Goal: Find contact information: Find contact information

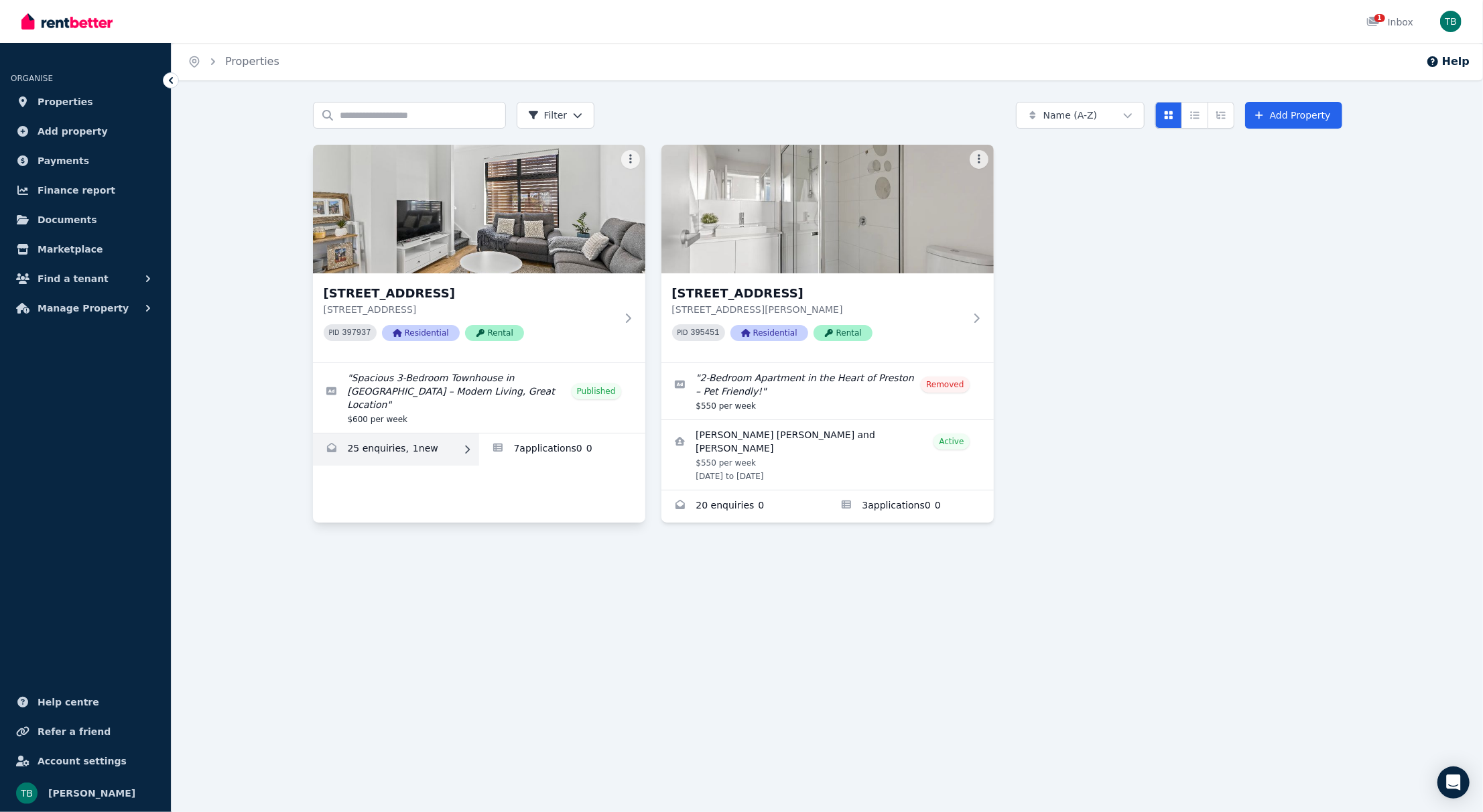
click at [440, 433] on link "Enquiries for 2/66 Conington Cres, Morphett Vale" at bounding box center [395, 449] width 166 height 32
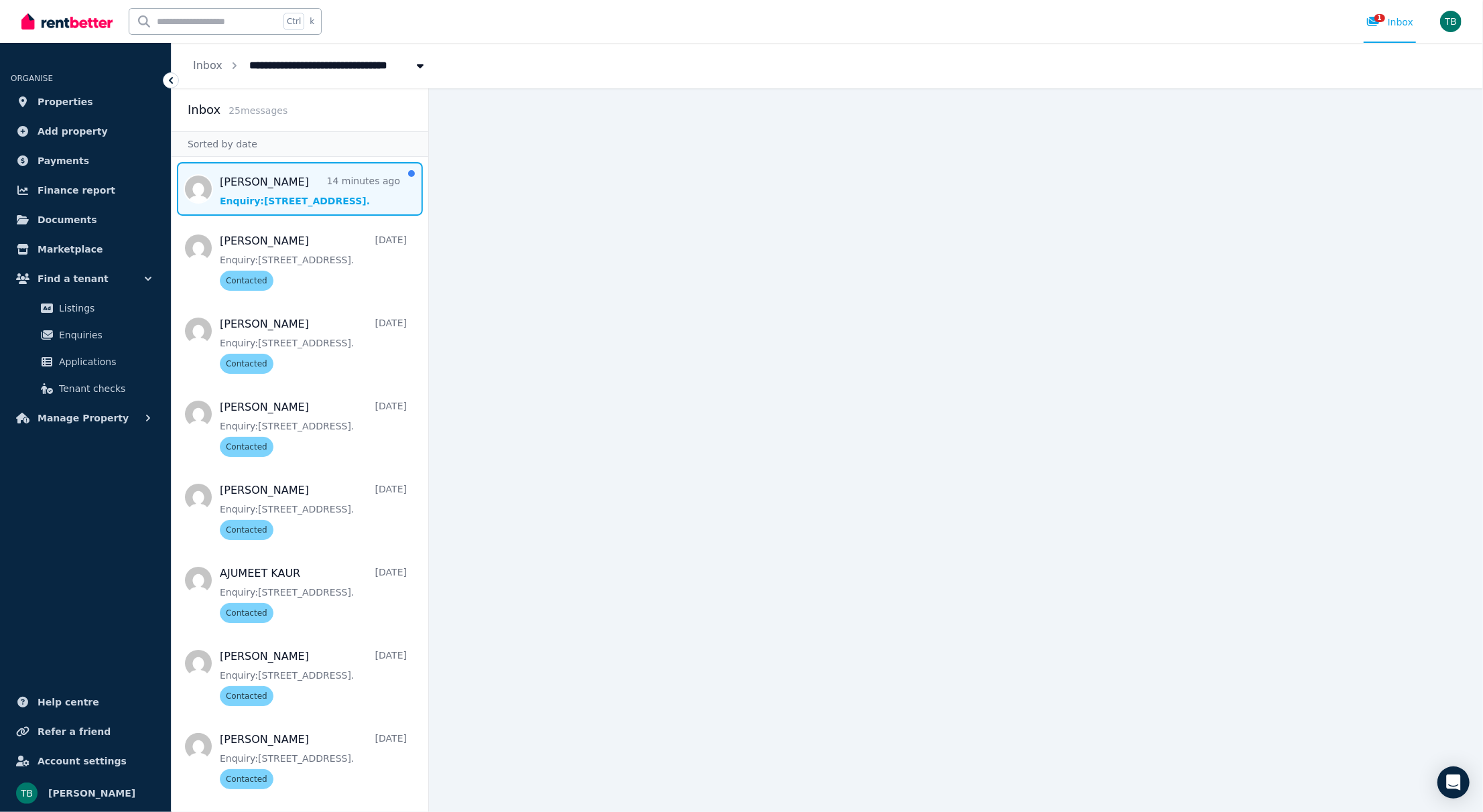
click at [288, 208] on span "Message list" at bounding box center [299, 188] width 256 height 53
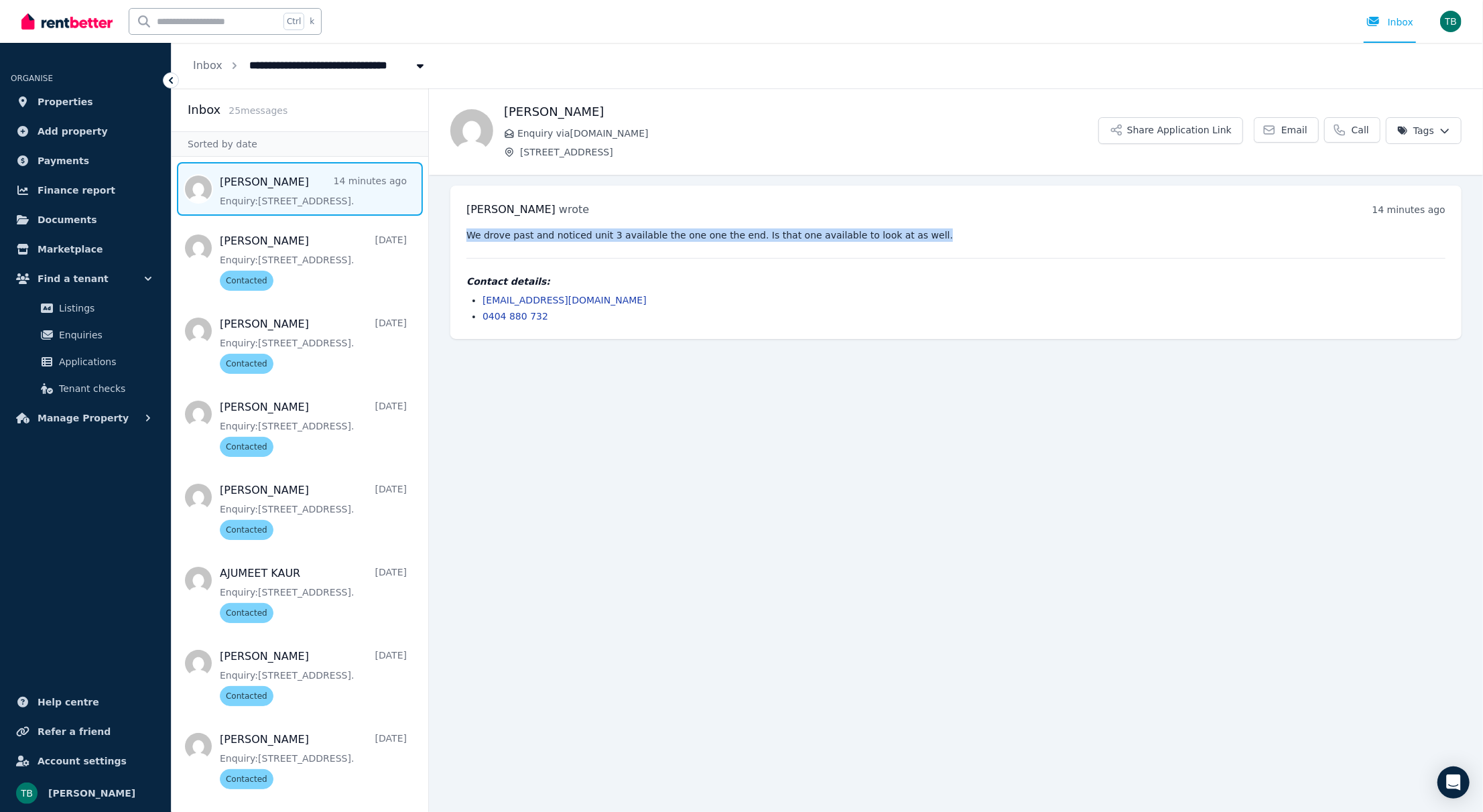
drag, startPoint x: 891, startPoint y: 233, endPoint x: 464, endPoint y: 254, distance: 427.5
click at [464, 254] on div "[PERSON_NAME] wrote 14 minutes ago 2:02 pm [DATE][DATE] We drove past and notic…" at bounding box center [955, 262] width 1011 height 153
click at [604, 302] on li "[EMAIL_ADDRESS][DOMAIN_NAME]" at bounding box center [963, 300] width 963 height 13
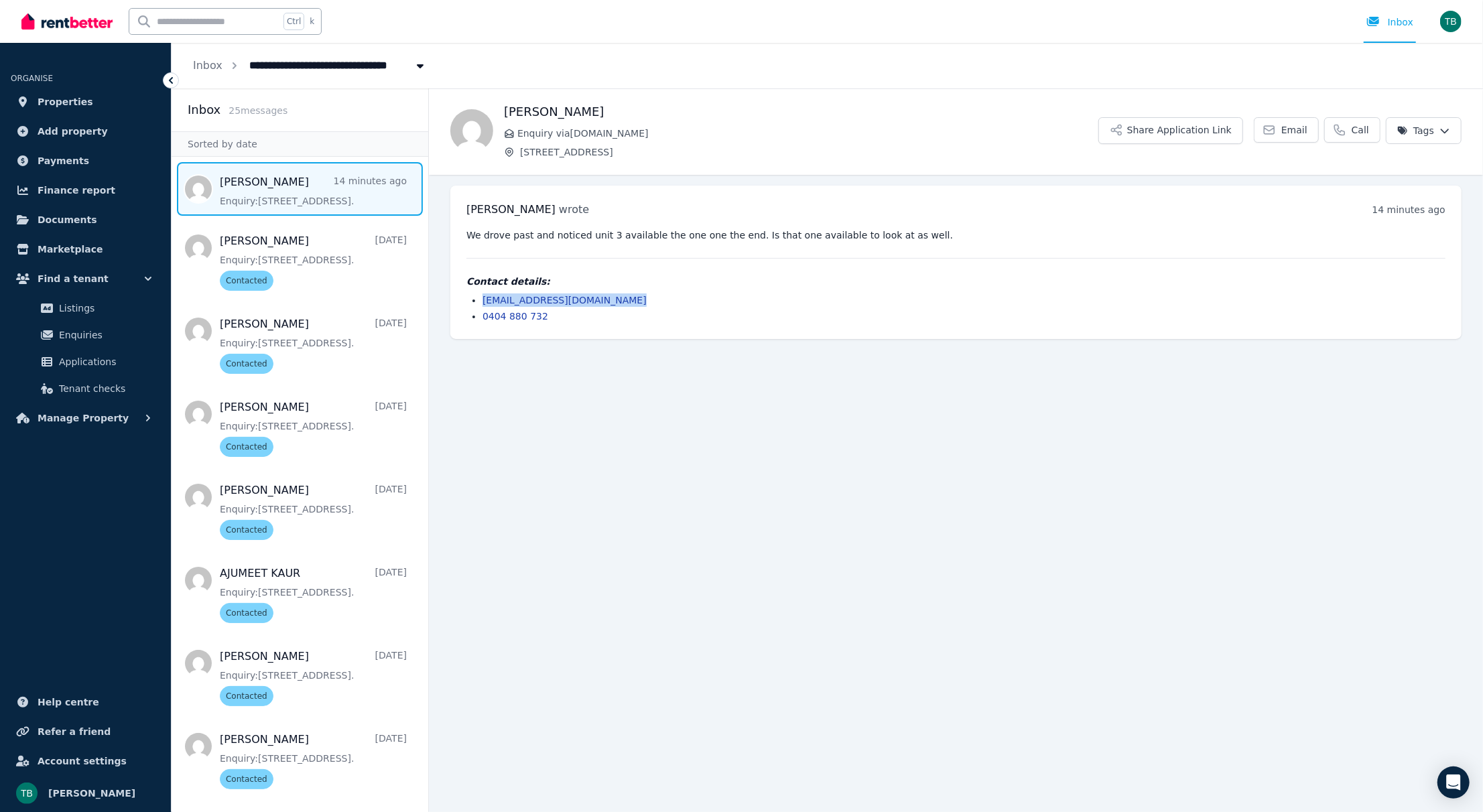
click at [604, 302] on li "[EMAIL_ADDRESS][DOMAIN_NAME]" at bounding box center [963, 300] width 963 height 13
copy link "[EMAIL_ADDRESS][DOMAIN_NAME]"
click at [1445, 124] on html "**********" at bounding box center [741, 406] width 1483 height 812
click at [1333, 205] on label "Contacted" at bounding box center [1340, 211] width 49 height 13
